Goal: Task Accomplishment & Management: Manage account settings

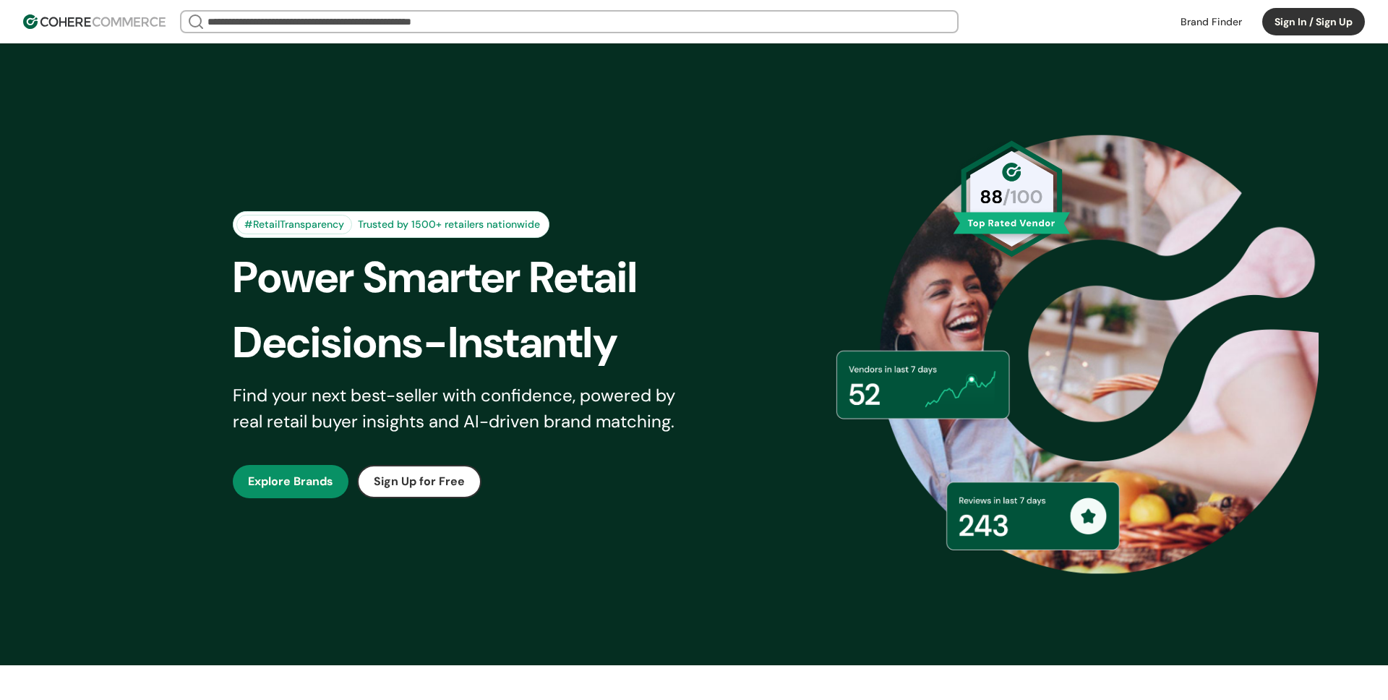
click at [1279, 26] on button "Sign In / Sign Up" at bounding box center [1313, 21] width 103 height 27
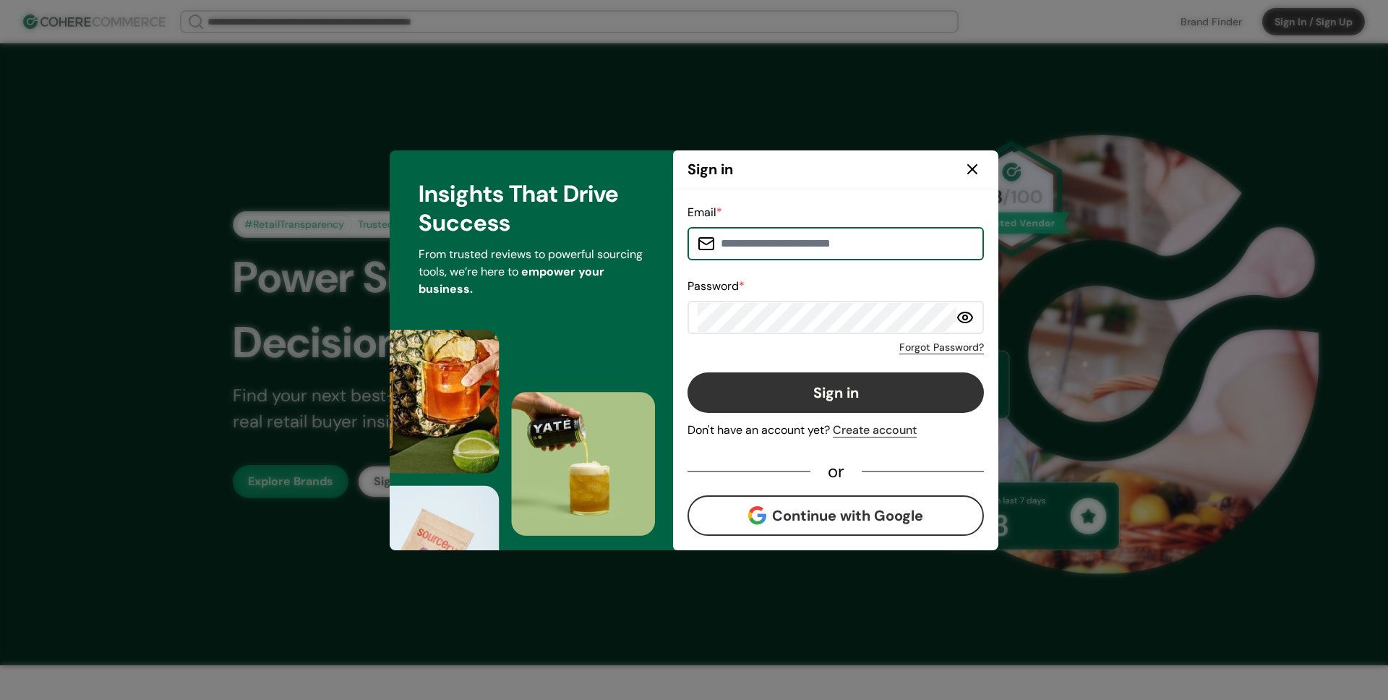
click at [785, 244] on input at bounding box center [844, 243] width 259 height 29
click at [830, 185] on div "Sign in" at bounding box center [835, 169] width 325 height 39
